Goal: Transaction & Acquisition: Obtain resource

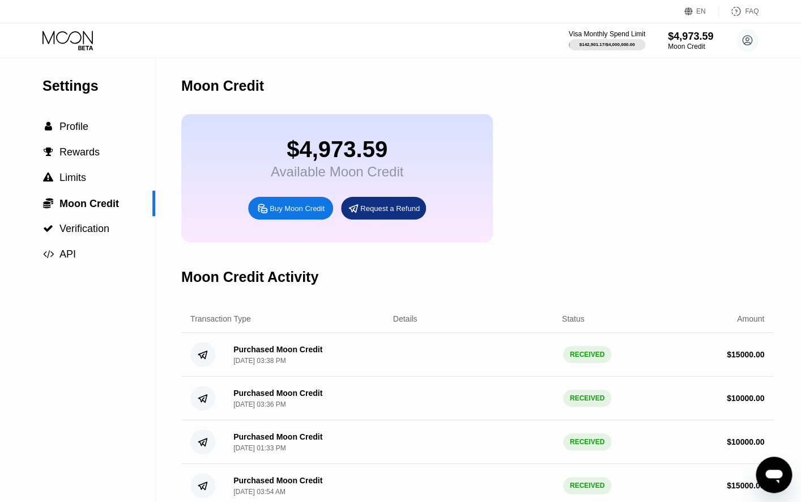
click at [79, 42] on icon at bounding box center [68, 37] width 50 height 13
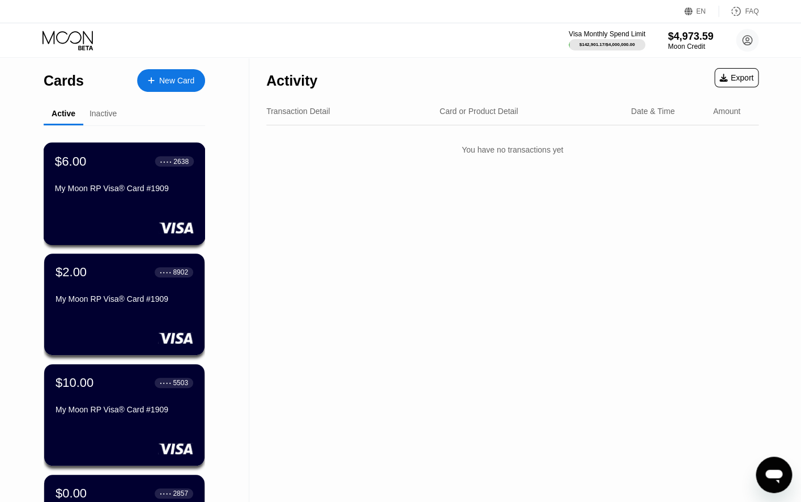
click at [96, 150] on div "$6.00 ● ● ● ● 2638 My Moon RP Visa® Card #1909" at bounding box center [125, 193] width 162 height 103
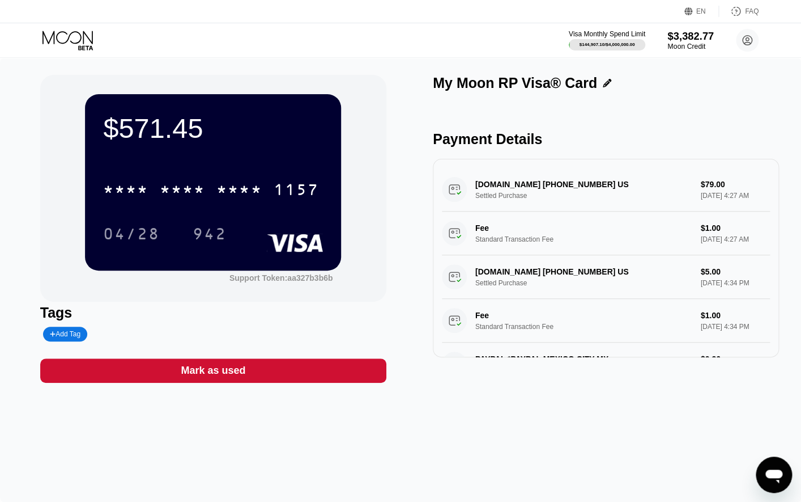
click at [690, 42] on div "$3,382.77" at bounding box center [691, 36] width 46 height 12
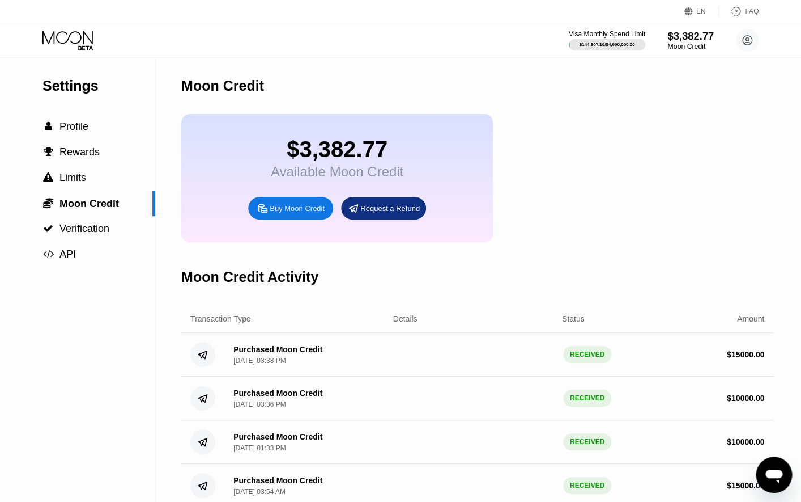
click at [703, 42] on div "$3,382.77" at bounding box center [691, 36] width 46 height 12
click at [264, 205] on icon at bounding box center [263, 208] width 12 height 12
type input "0"
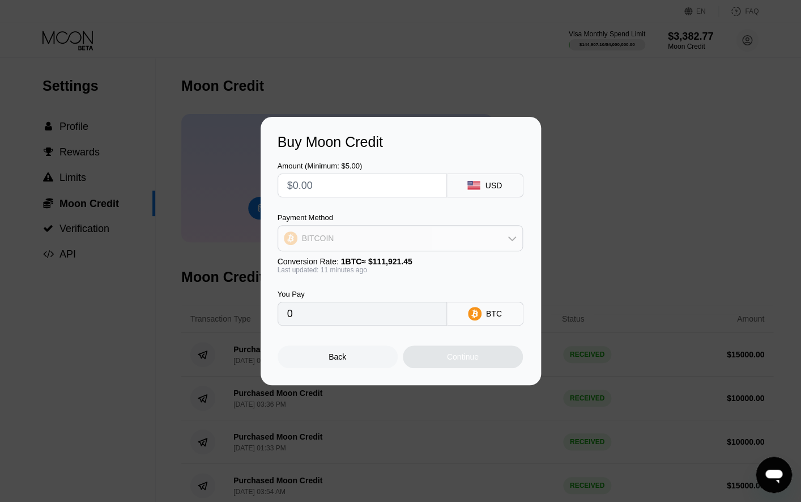
click at [338, 236] on div "BITCOIN" at bounding box center [400, 238] width 244 height 23
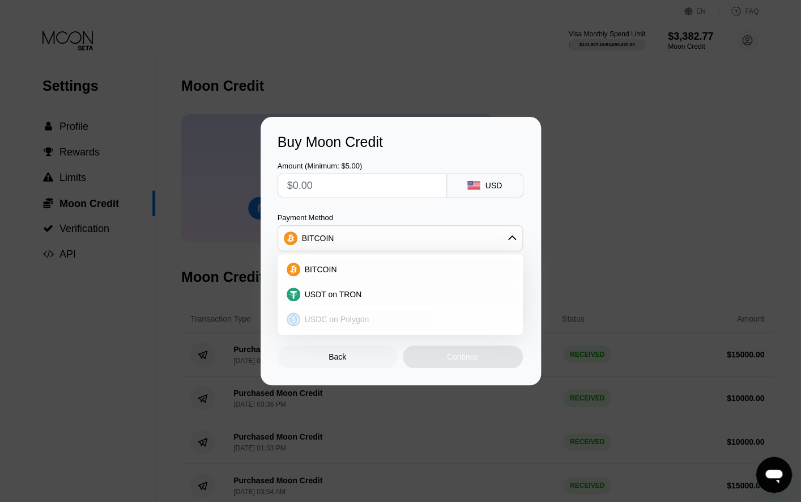
click at [315, 315] on span "USDC on Polygon" at bounding box center [337, 319] width 65 height 9
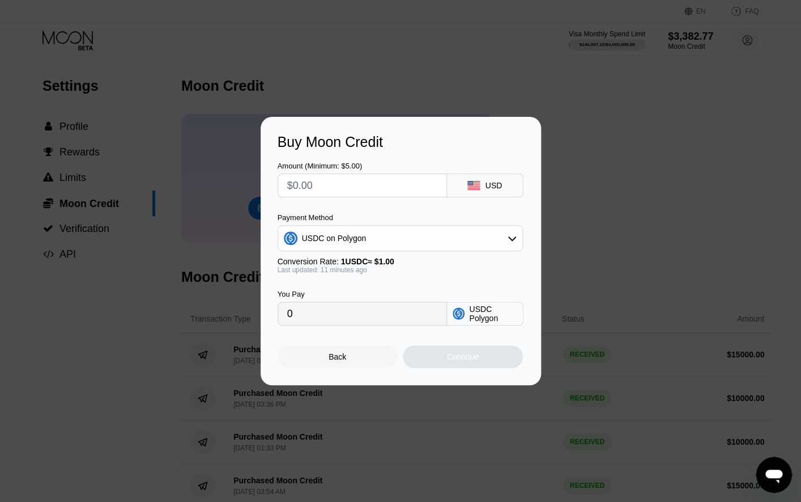
click at [336, 189] on input "text" at bounding box center [362, 185] width 150 height 23
type input "$1"
type input "1.00000000"
type input "$15"
type input "15.00000000"
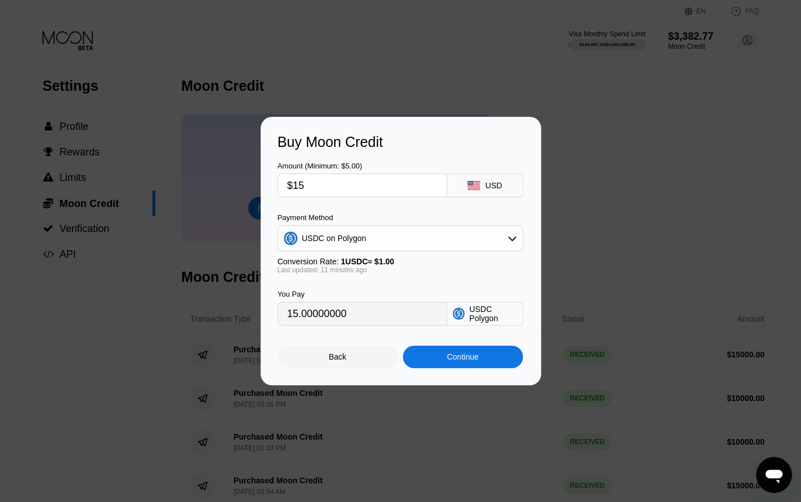
type input "$150"
type input "150.00000000"
type input "$1500"
type input "1500.00000000"
type input "$15000"
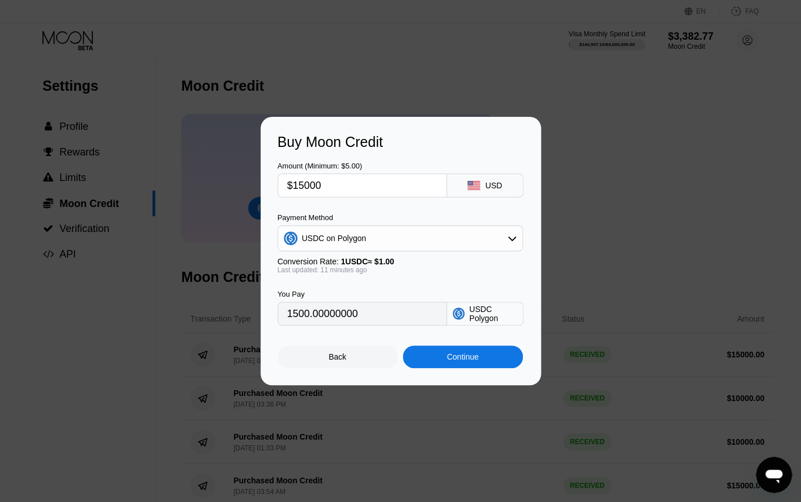
type input "15000.00000000"
type input "$150000"
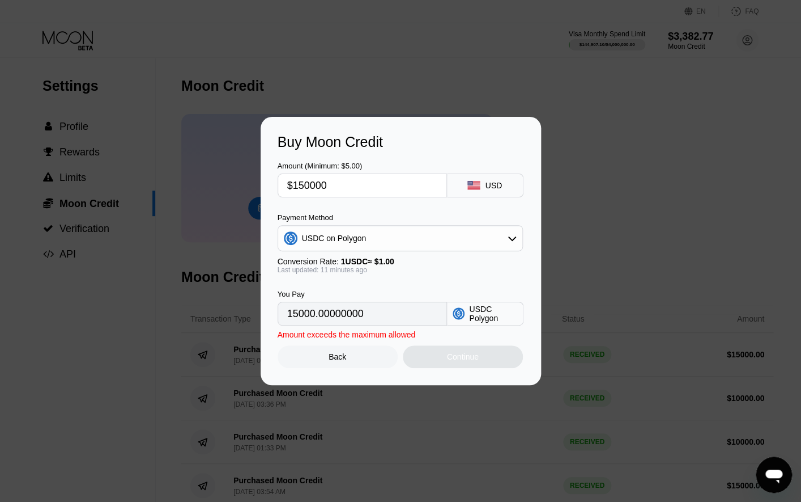
type input "150000.00000000"
type input "$15000"
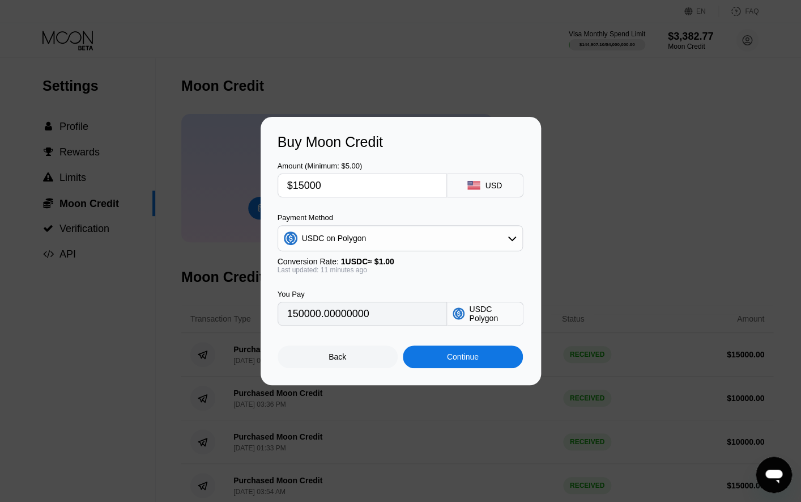
type input "15000.00000000"
type input "$15000"
click at [463, 361] on div "Continue" at bounding box center [463, 356] width 32 height 9
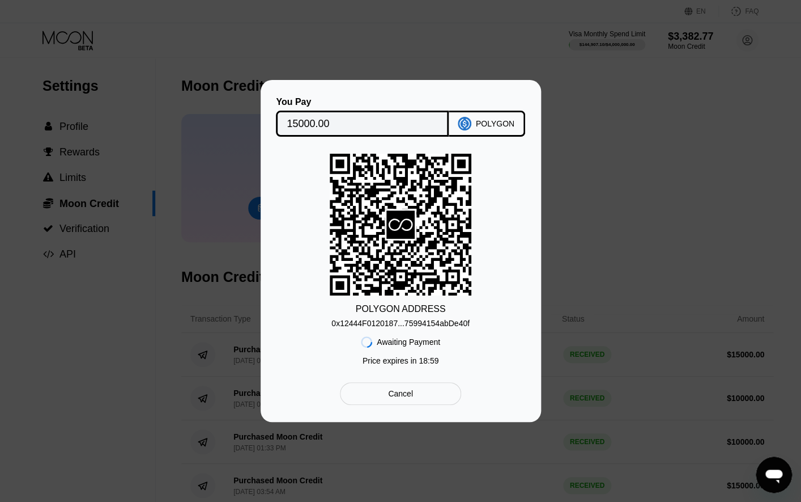
click at [386, 322] on div "0x12444F0120187...75994154abDe40f" at bounding box center [401, 322] width 138 height 9
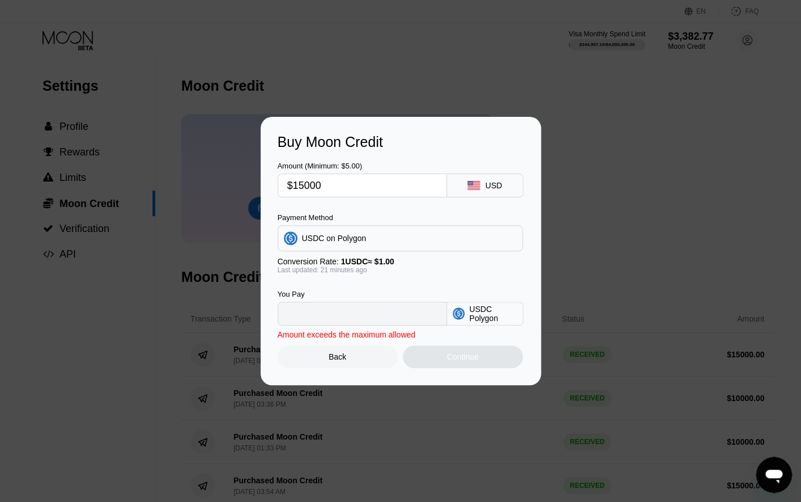
type input "15000.00000000"
